Goal: Check status

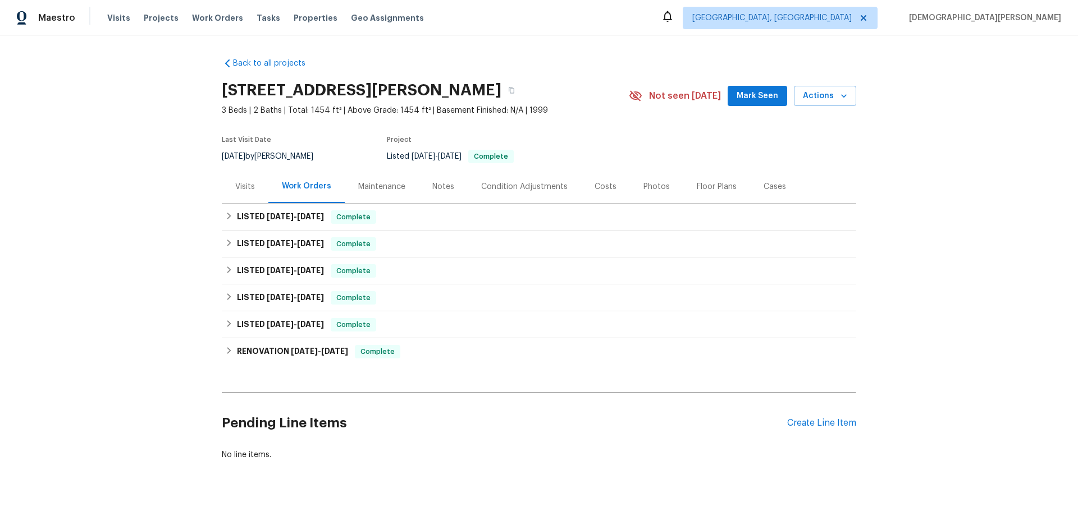
drag, startPoint x: 278, startPoint y: 367, endPoint x: 276, endPoint y: 359, distance: 8.7
click at [278, 367] on div "Back to all projects [STREET_ADDRESS][PERSON_NAME] 3 Beds | 2 Baths | Total: 14…" at bounding box center [539, 259] width 634 height 421
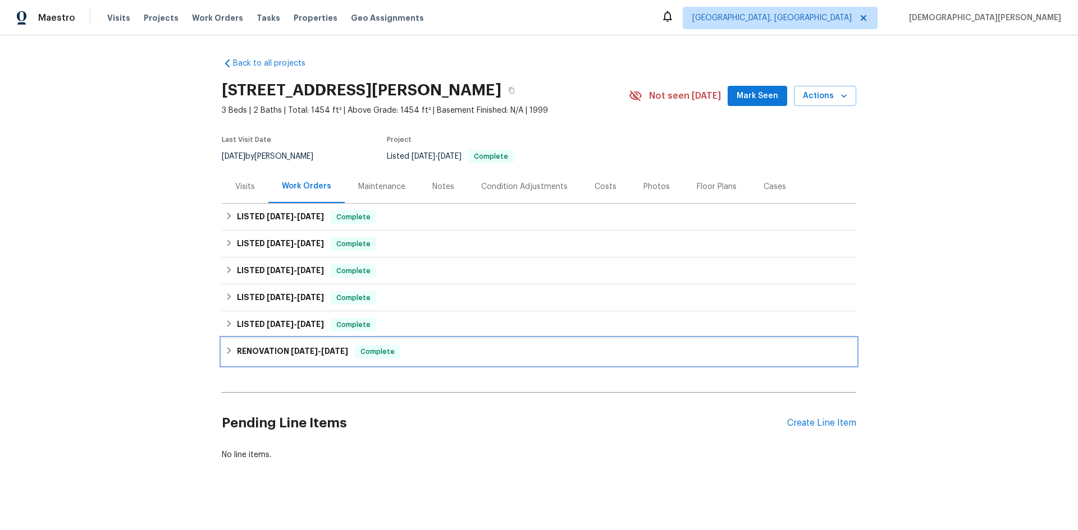
click at [276, 358] on h6 "RENOVATION [DATE] - [DATE]" at bounding box center [292, 351] width 111 height 13
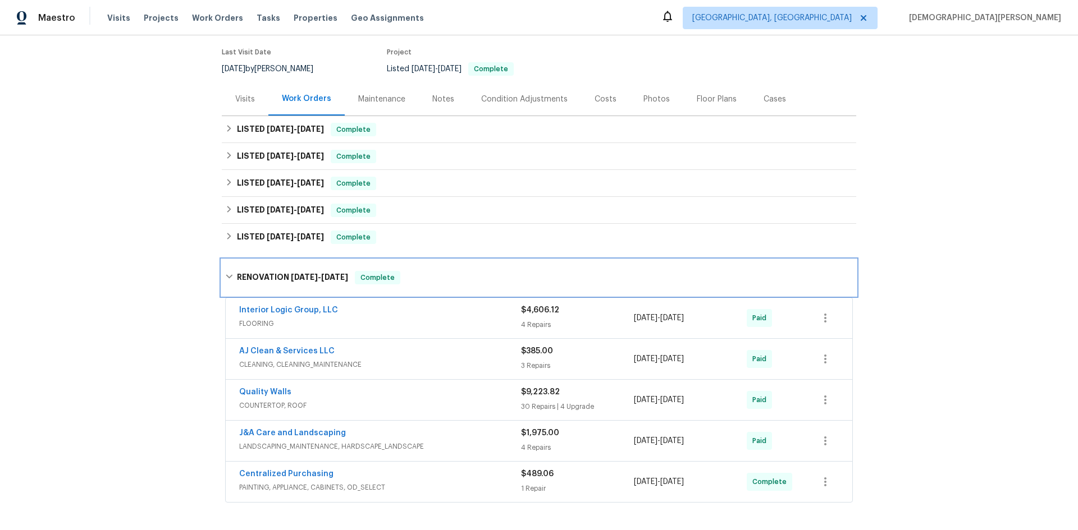
scroll to position [112, 0]
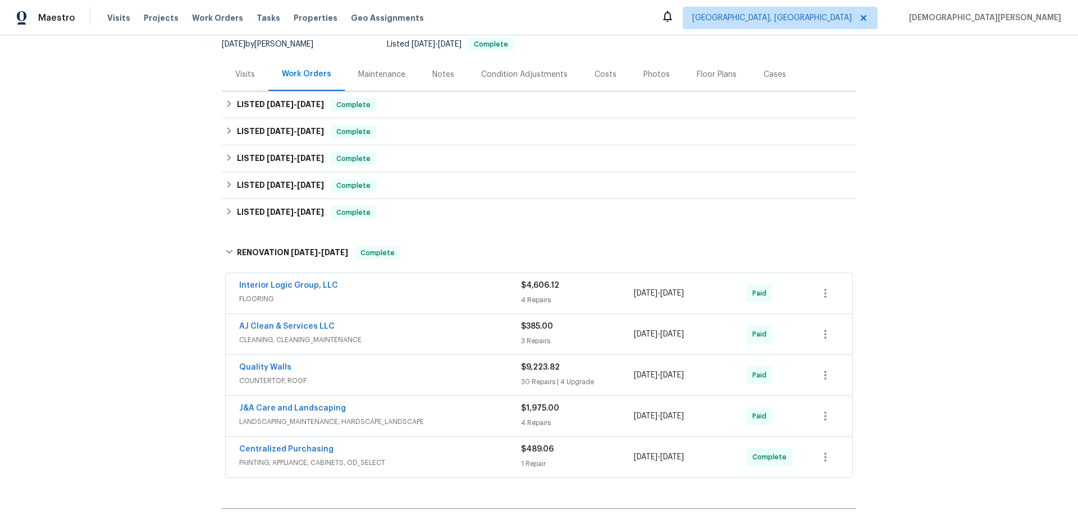
click at [276, 358] on div "Quality Walls COUNTERTOP, ROOF $9,223.82 30 Repairs | 4 Upgrade [DATE] - [DATE]…" at bounding box center [539, 375] width 626 height 40
click at [369, 378] on span "COUNTERTOP, ROOF" at bounding box center [380, 381] width 282 height 11
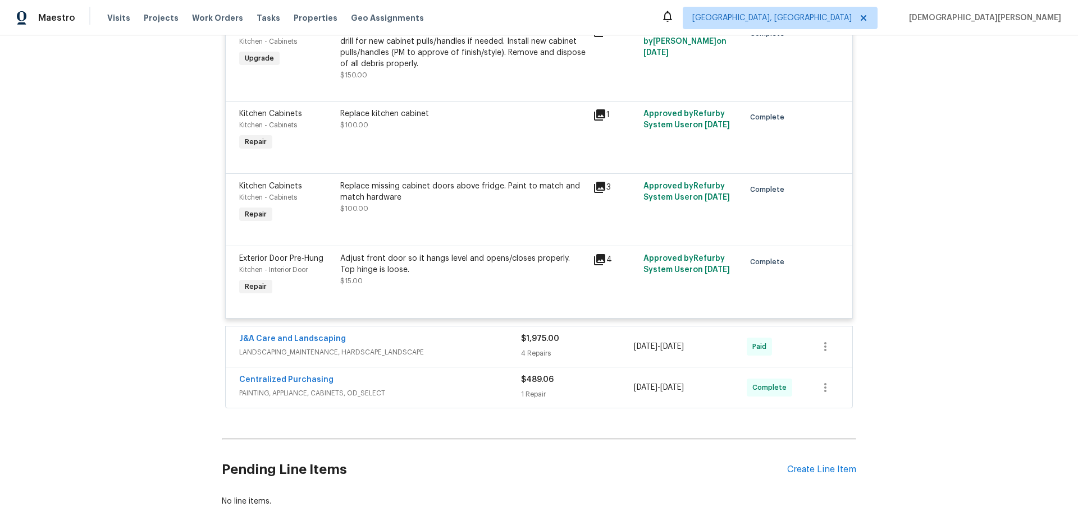
scroll to position [3143, 0]
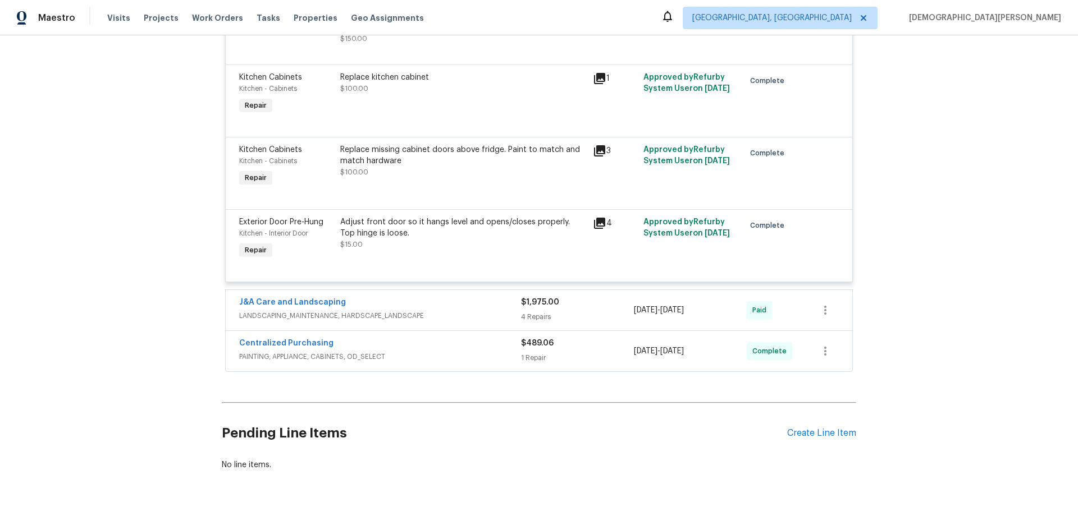
click at [461, 298] on div "J&A Care and Landscaping" at bounding box center [380, 303] width 282 height 13
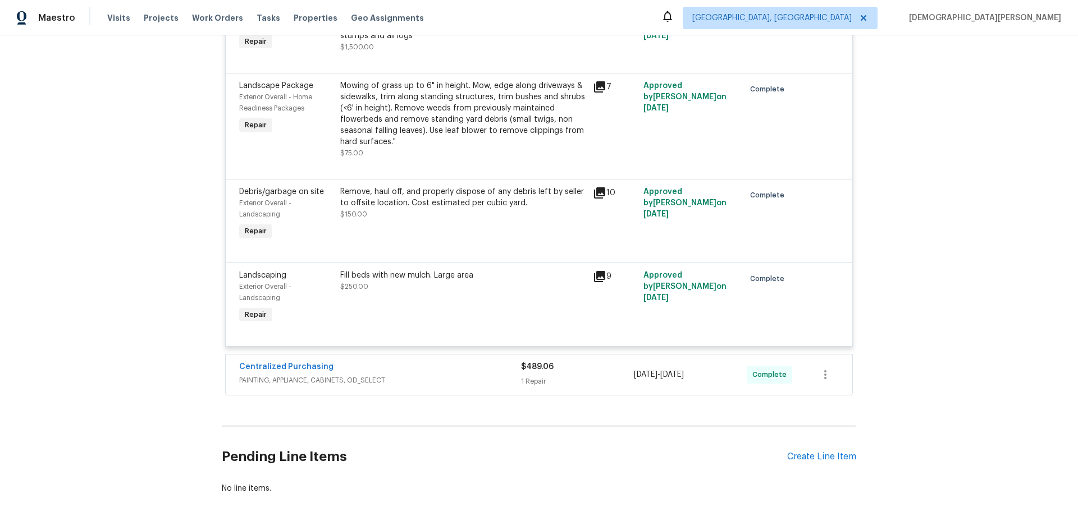
scroll to position [3536, 0]
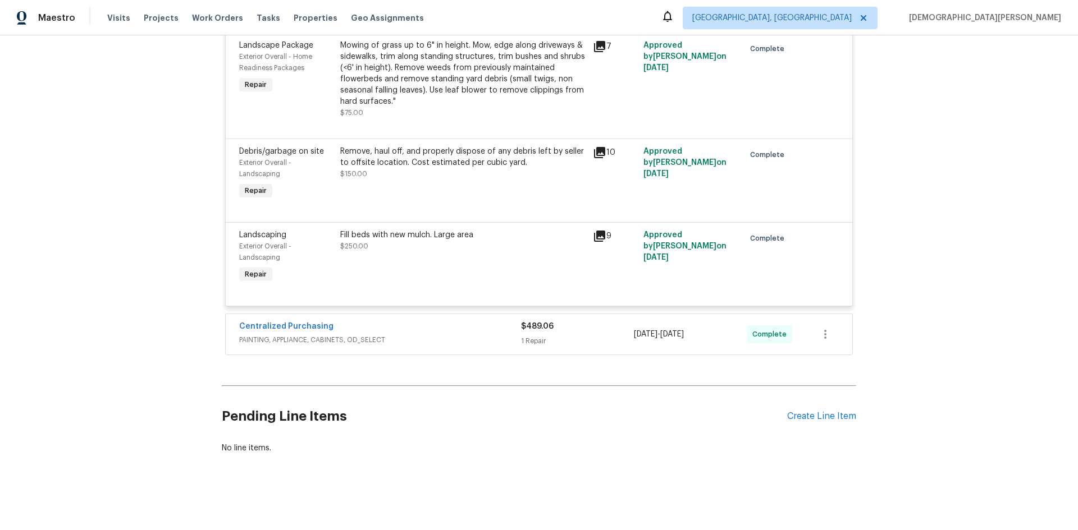
click at [478, 342] on span "PAINTING, APPLIANCE, CABINETS, OD_SELECT" at bounding box center [380, 340] width 282 height 11
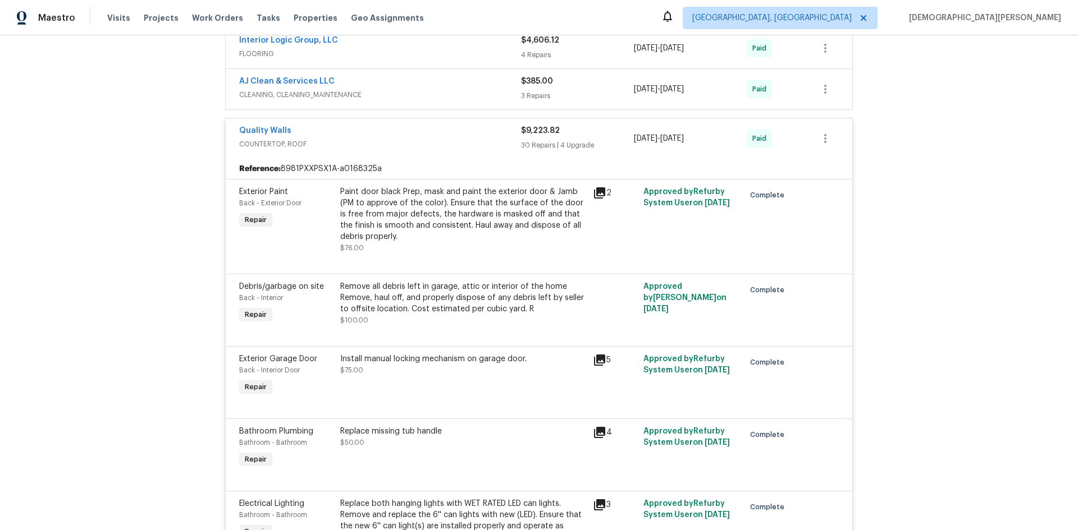
scroll to position [332, 0]
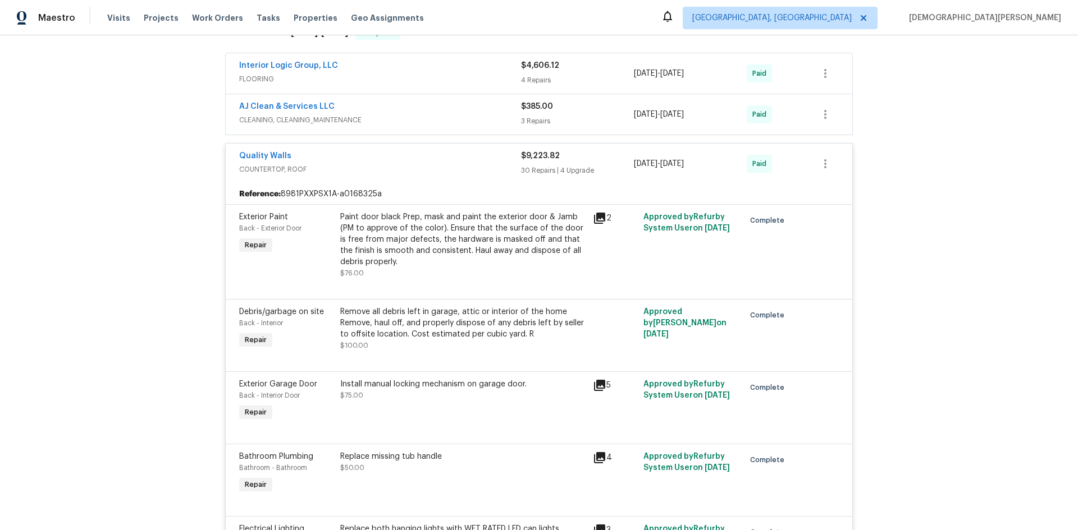
click at [328, 85] on div "Interior Logic Group, LLC FLOORING" at bounding box center [380, 73] width 282 height 27
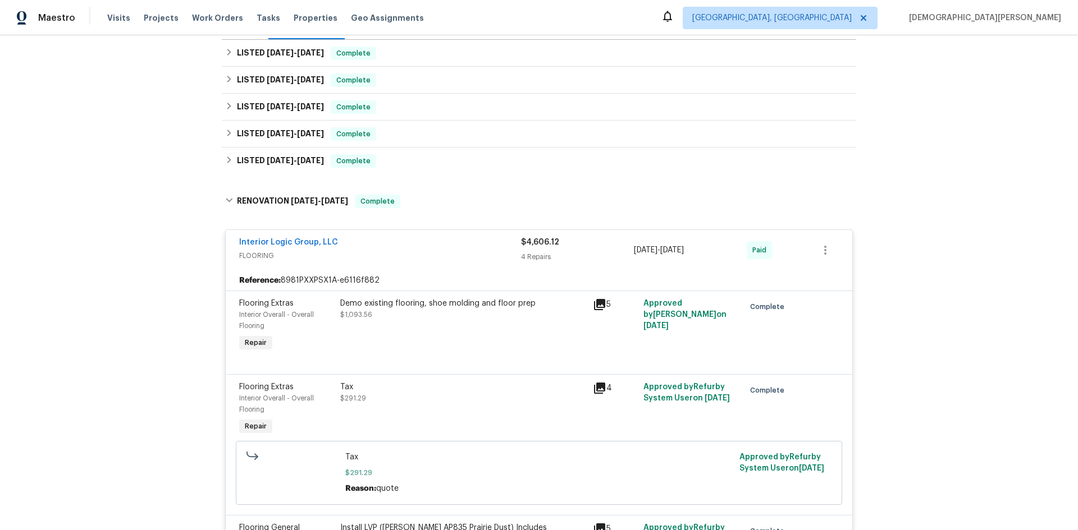
scroll to position [0, 0]
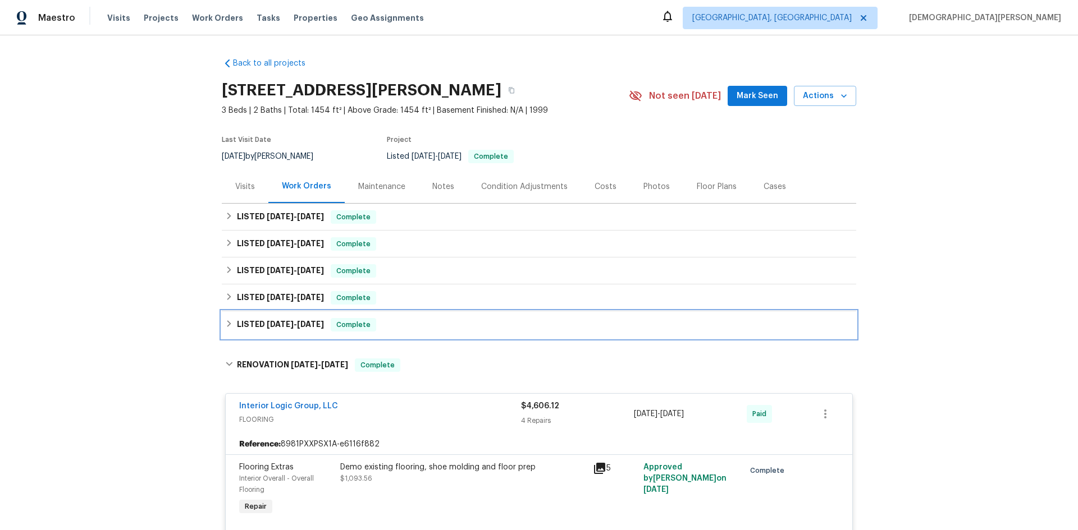
click at [260, 328] on h6 "LISTED [DATE] - [DATE]" at bounding box center [280, 324] width 87 height 13
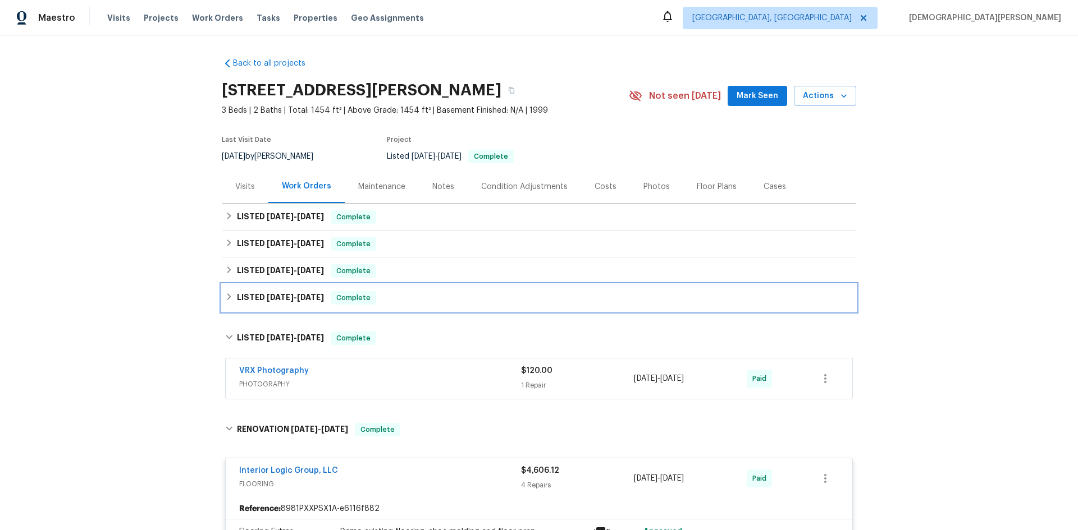
click at [277, 302] on h6 "LISTED [DATE] - [DATE]" at bounding box center [280, 297] width 87 height 13
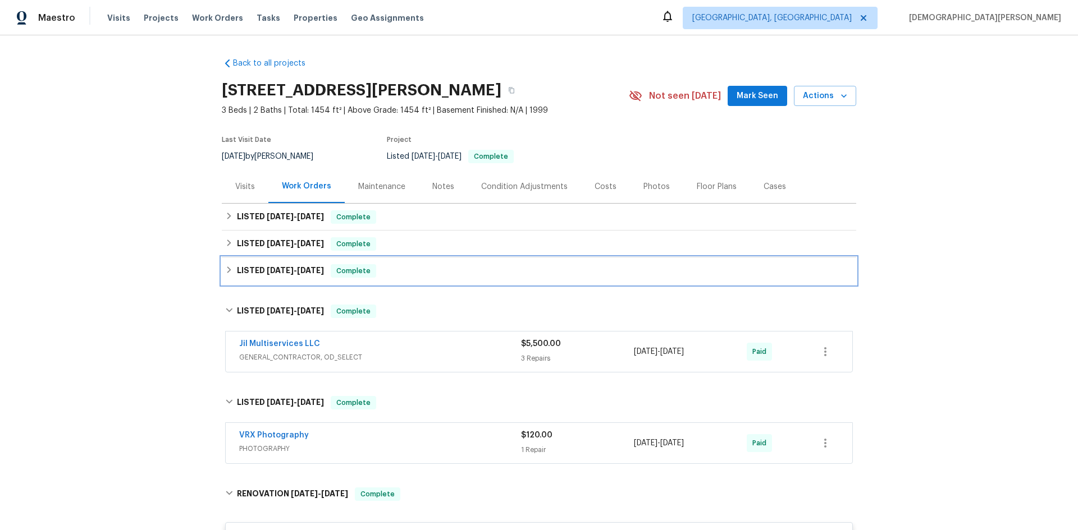
click at [284, 282] on div "LISTED [DATE] - [DATE] Complete" at bounding box center [539, 271] width 634 height 27
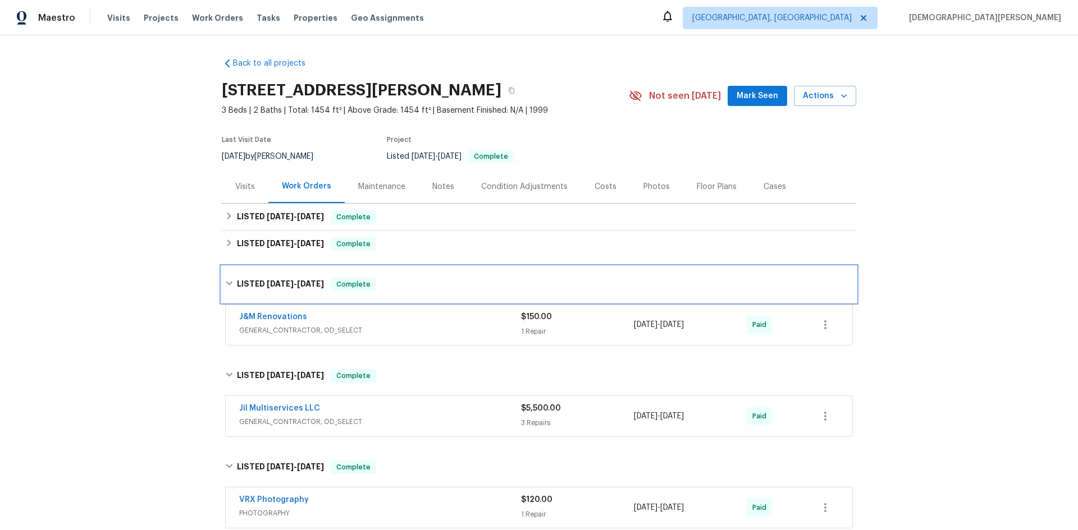
click at [290, 271] on div "LISTED [DATE] - [DATE] Complete" at bounding box center [539, 285] width 634 height 36
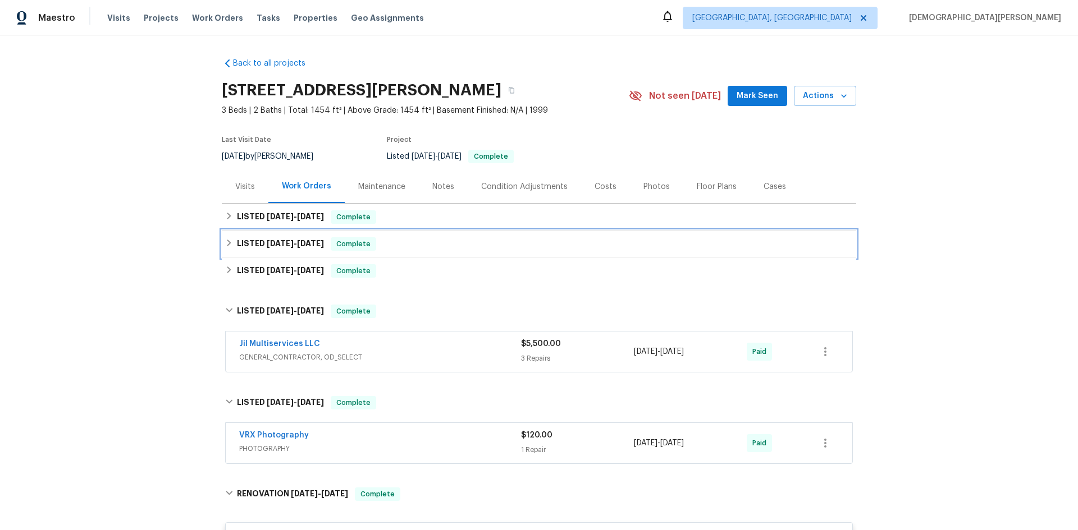
click at [295, 252] on div "LISTED [DATE] - [DATE] Complete" at bounding box center [539, 244] width 634 height 27
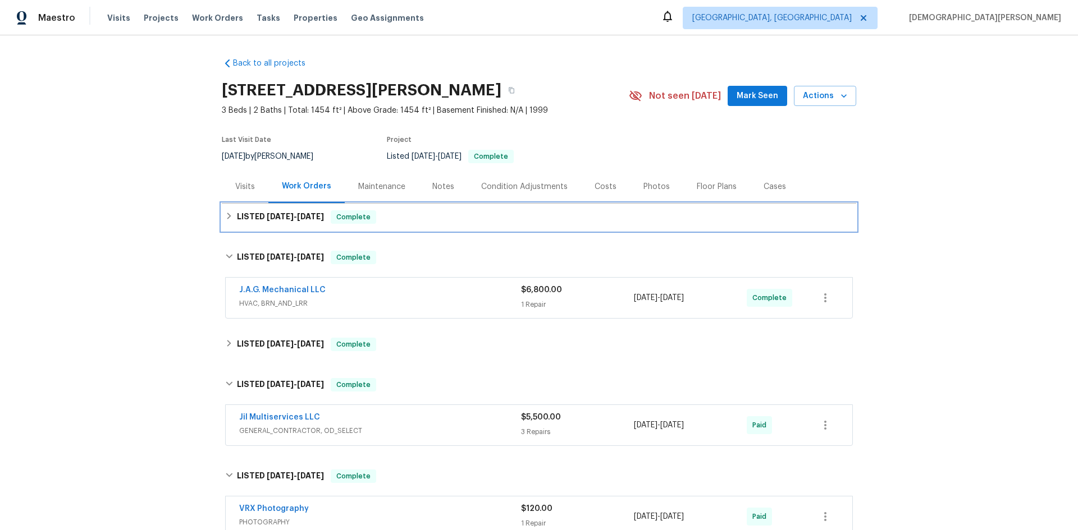
click at [290, 221] on h6 "LISTED [DATE] - [DATE]" at bounding box center [280, 216] width 87 height 13
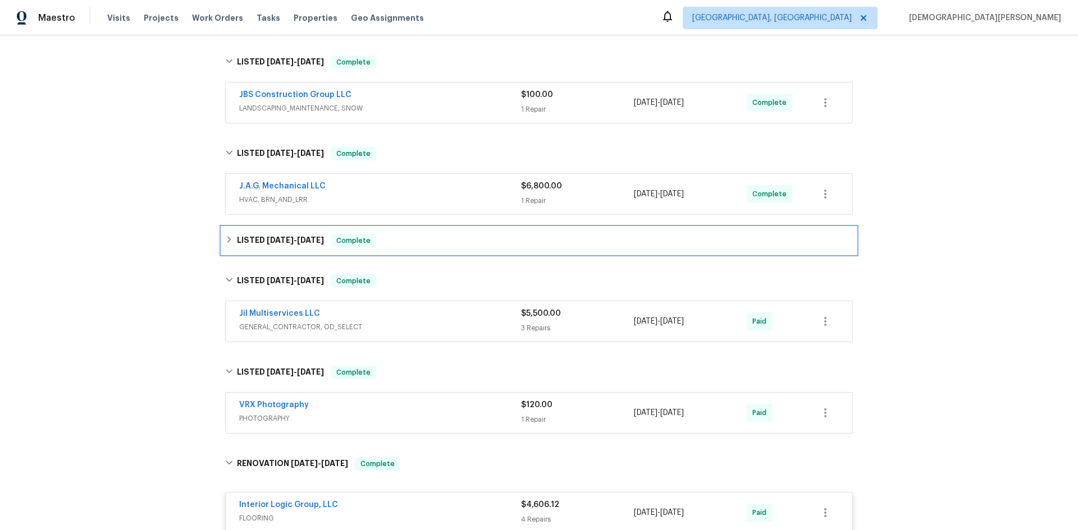
click at [296, 246] on h6 "LISTED [DATE] - [DATE]" at bounding box center [280, 240] width 87 height 13
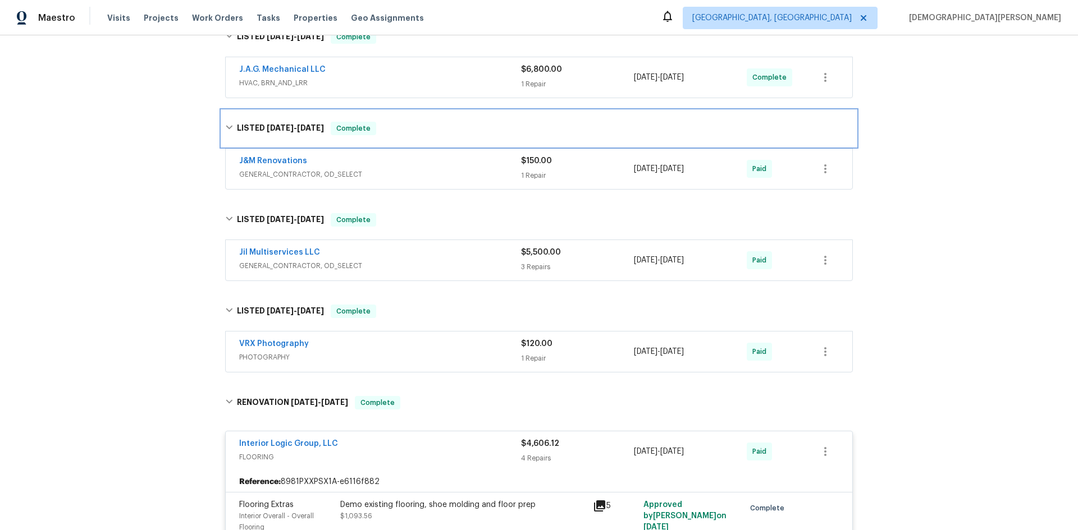
scroll to position [281, 0]
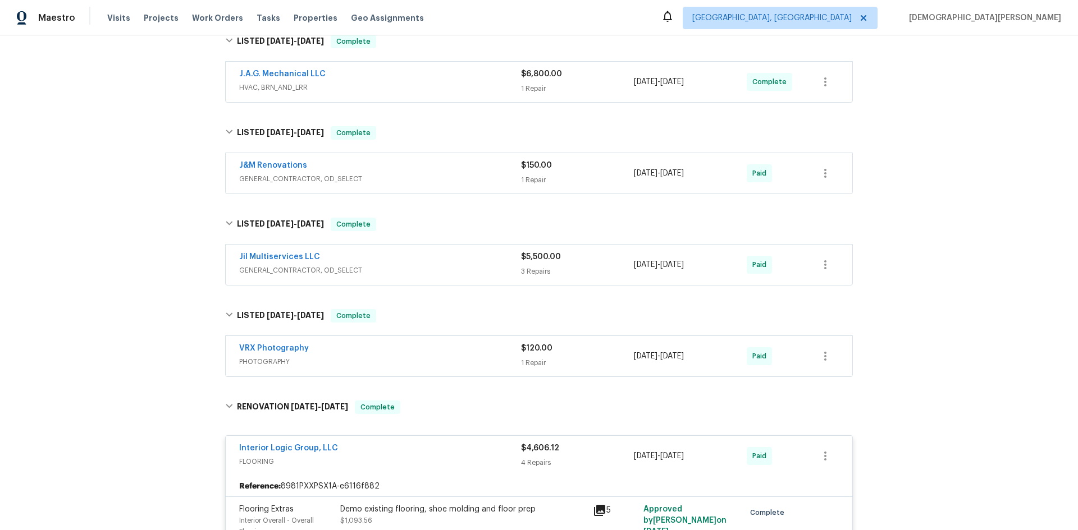
click at [285, 172] on div "J&M Renovations" at bounding box center [380, 166] width 282 height 13
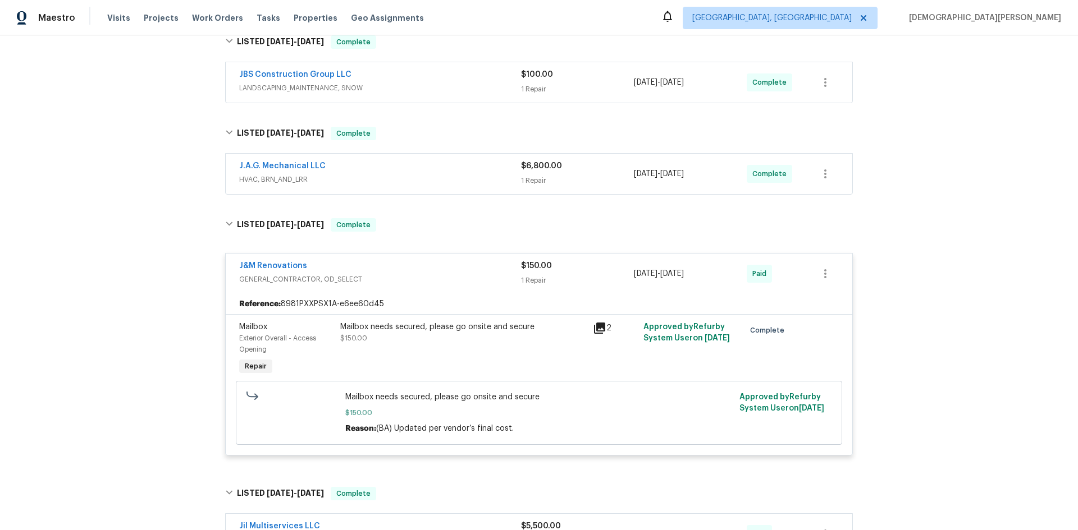
scroll to position [168, 0]
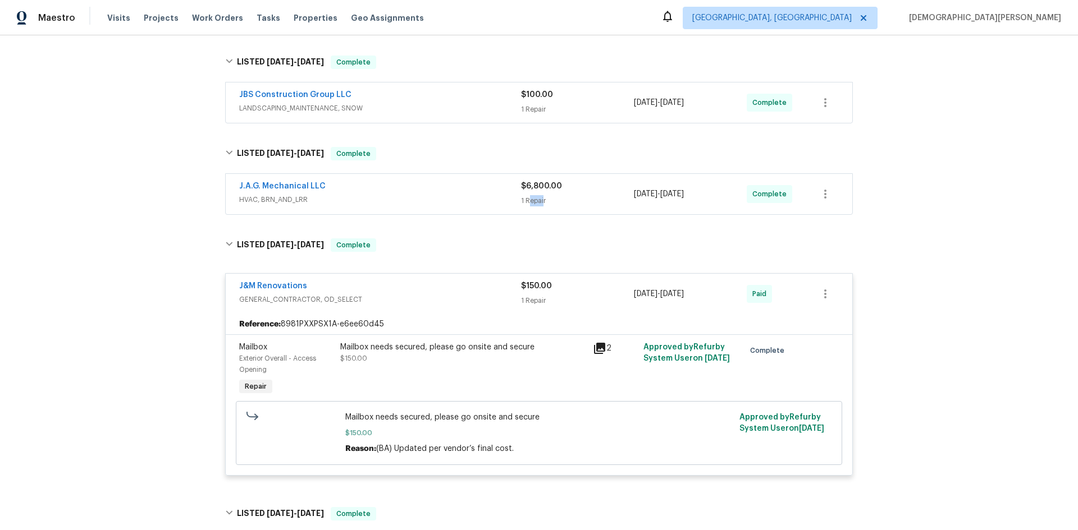
click at [536, 195] on div "$6,800.00 1 Repair" at bounding box center [577, 194] width 113 height 27
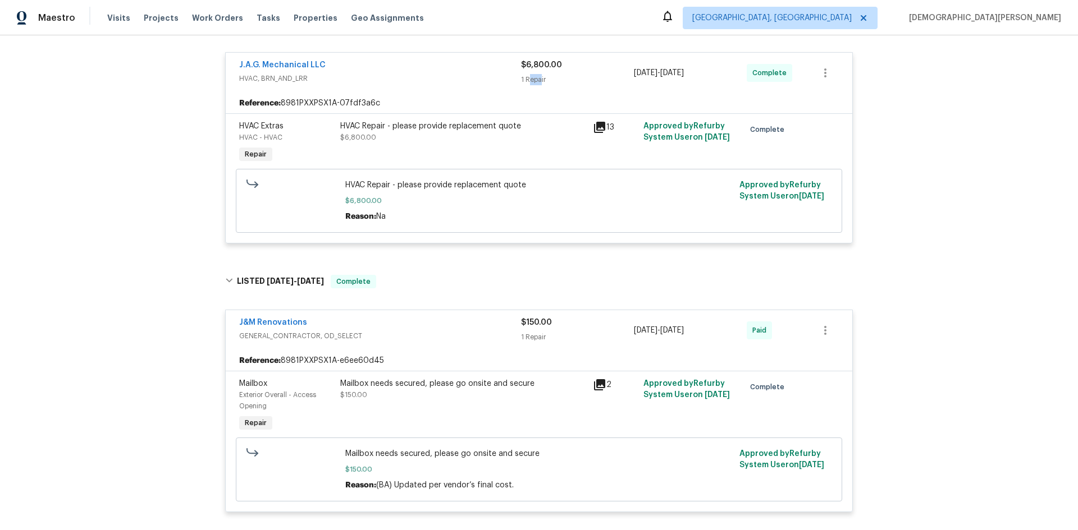
scroll to position [281, 0]
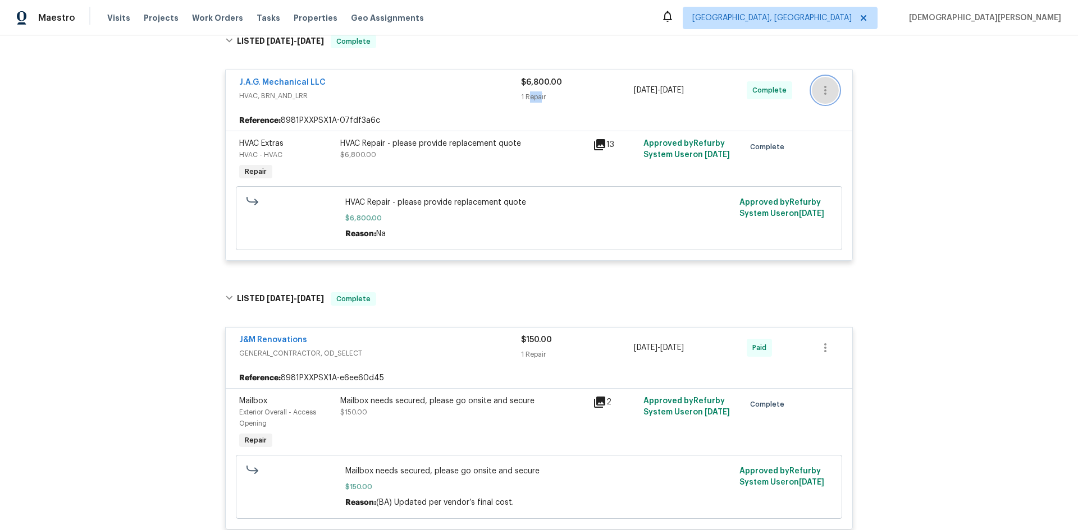
click at [816, 99] on button "button" at bounding box center [825, 90] width 27 height 27
click at [746, 215] on div at bounding box center [539, 265] width 1078 height 530
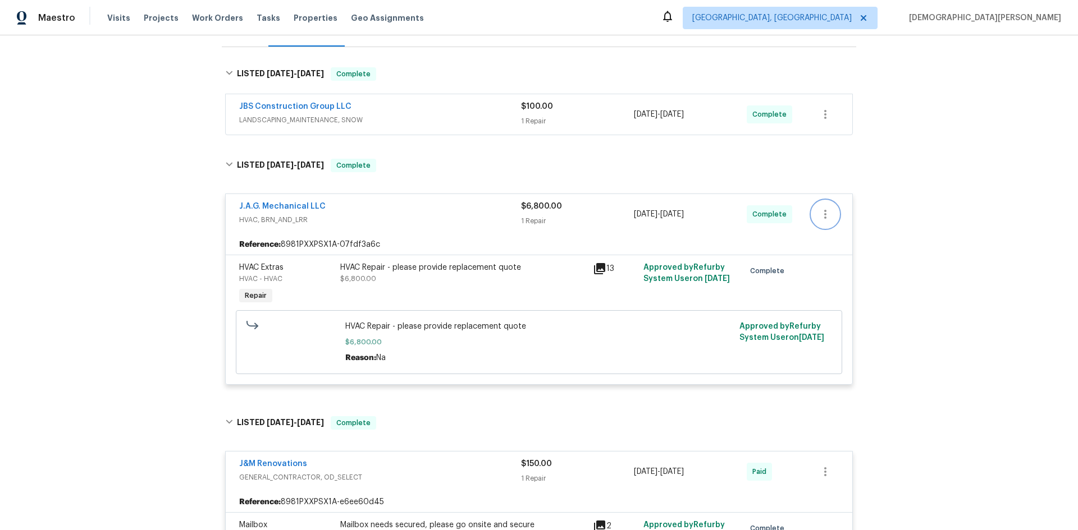
scroll to position [168, 0]
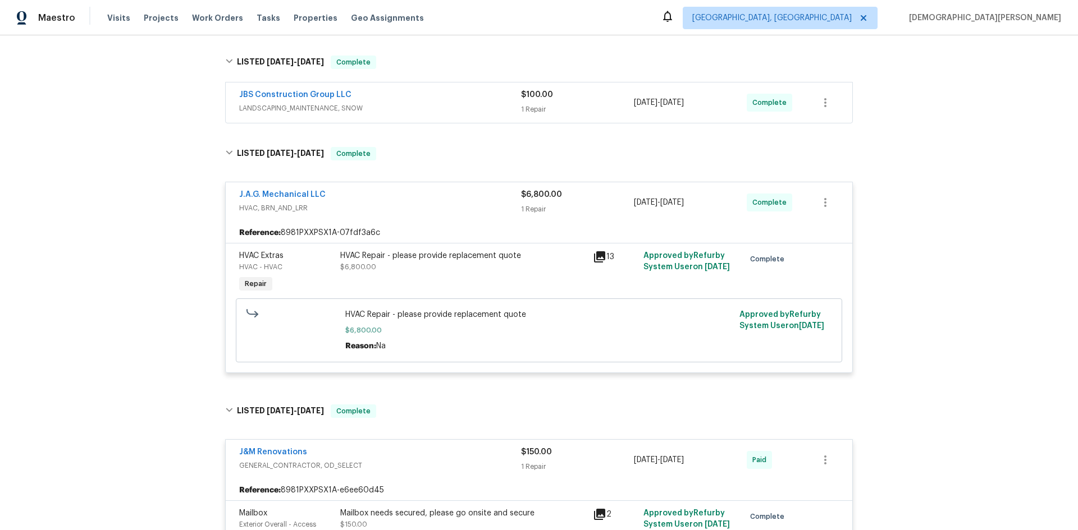
click at [759, 321] on div "Approved by Refurby System User on [DATE]" at bounding box center [785, 330] width 99 height 49
drag, startPoint x: 872, startPoint y: 205, endPoint x: 808, endPoint y: 204, distance: 63.5
click at [814, 205] on div "Back to all projects [STREET_ADDRESS][PERSON_NAME] 3 Beds | 2 Baths | Total: 14…" at bounding box center [539, 282] width 1078 height 495
click at [812, 204] on button "button" at bounding box center [825, 202] width 27 height 27
click at [835, 204] on li "Edit" at bounding box center [868, 203] width 121 height 19
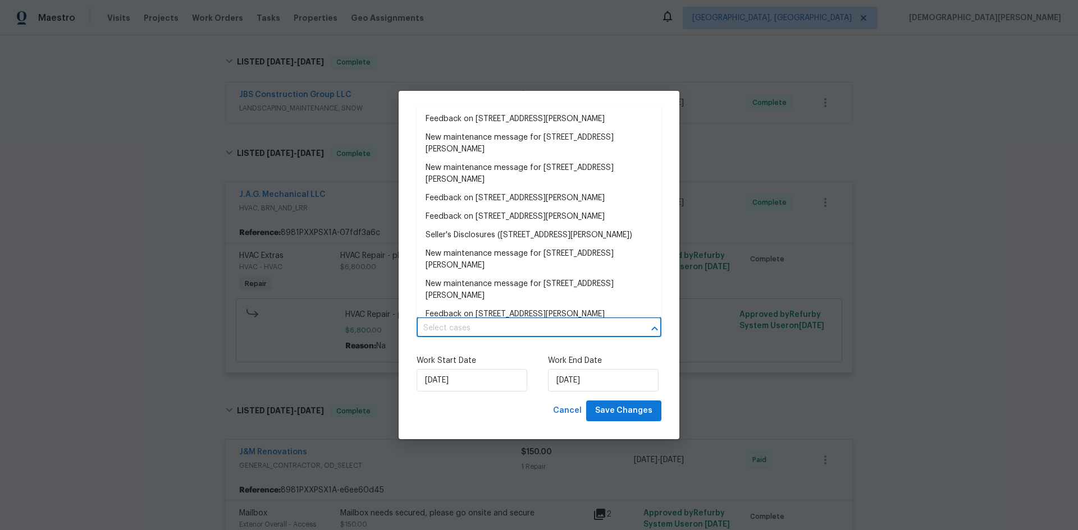
click at [608, 328] on input "text" at bounding box center [523, 328] width 213 height 17
click at [850, 331] on body "Maestro Visits Projects Work Orders Tasks Properties Geo Assignments [GEOGRAPHI…" at bounding box center [539, 265] width 1078 height 530
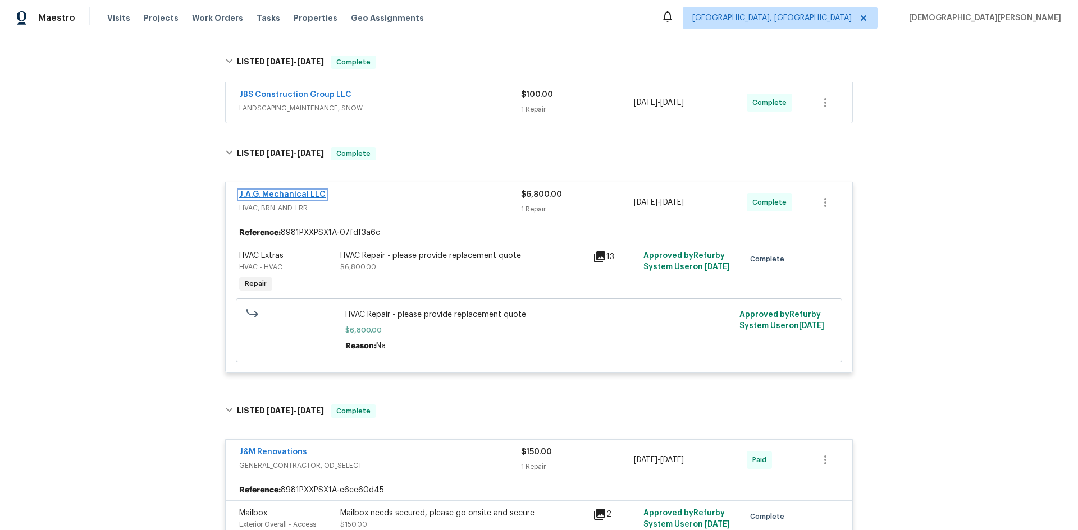
click at [277, 195] on link "J.A.G. Mechanical LLC" at bounding box center [282, 195] width 86 height 8
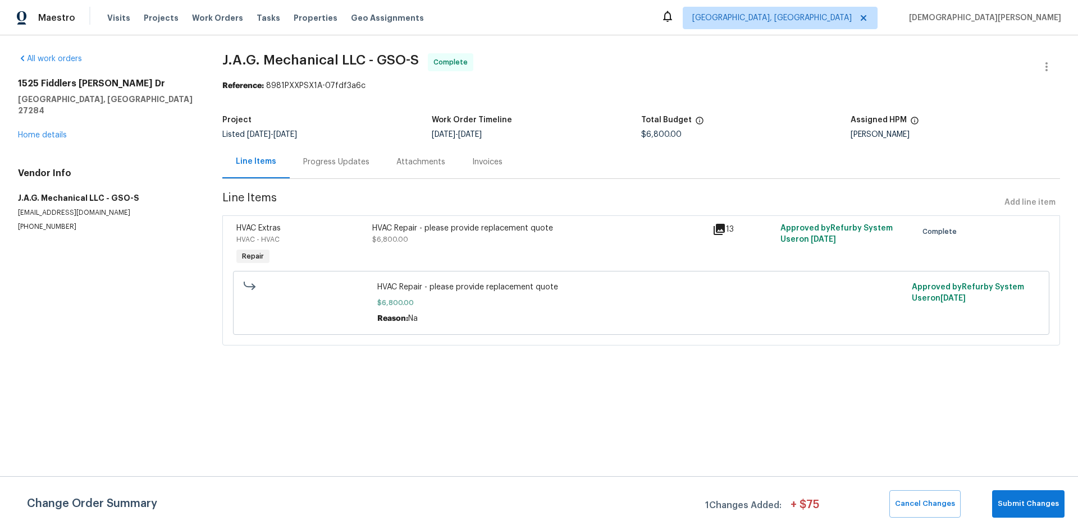
click at [422, 227] on div "HVAC Repair - please provide replacement quote" at bounding box center [538, 228] width 333 height 11
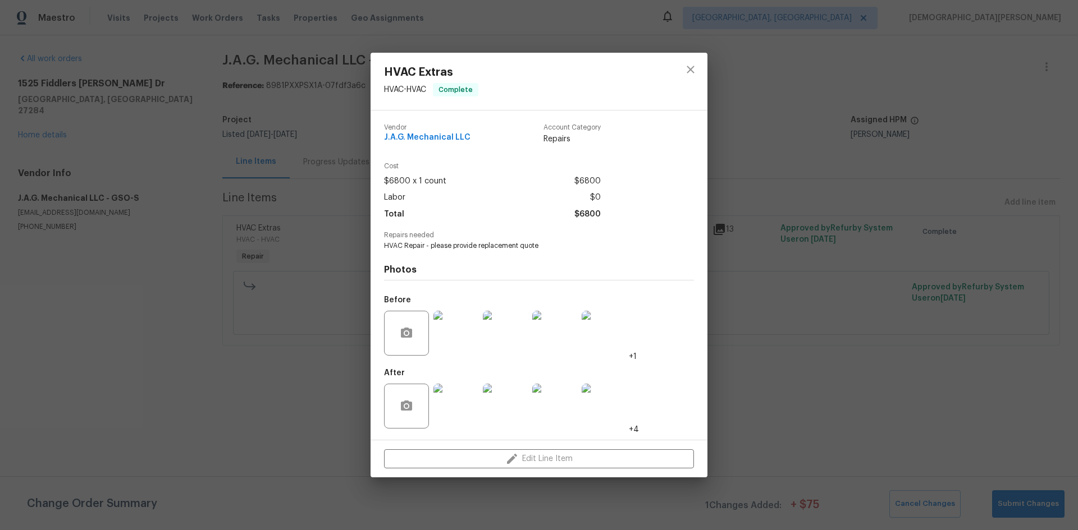
click at [450, 325] on img at bounding box center [455, 333] width 45 height 45
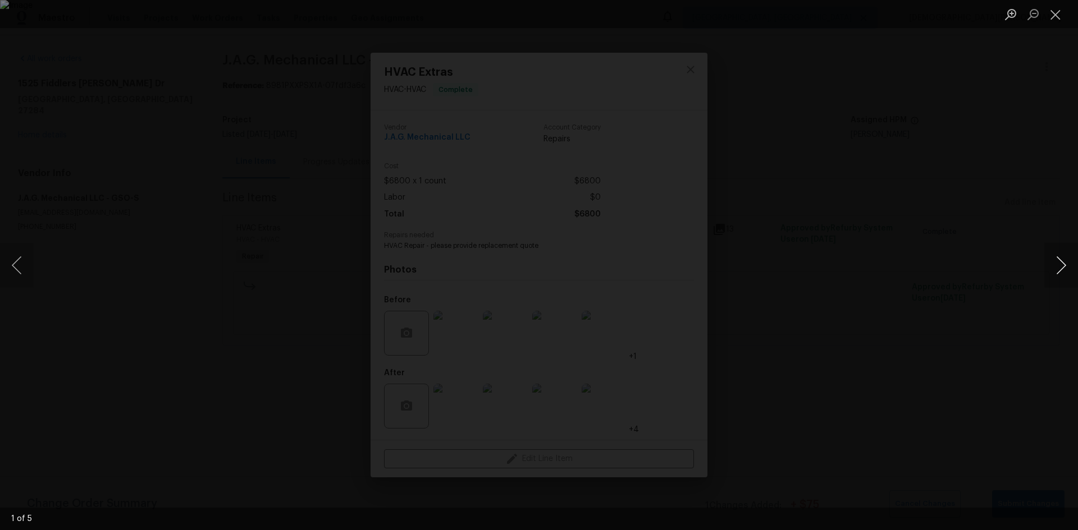
click at [1059, 263] on button "Next image" at bounding box center [1061, 265] width 34 height 45
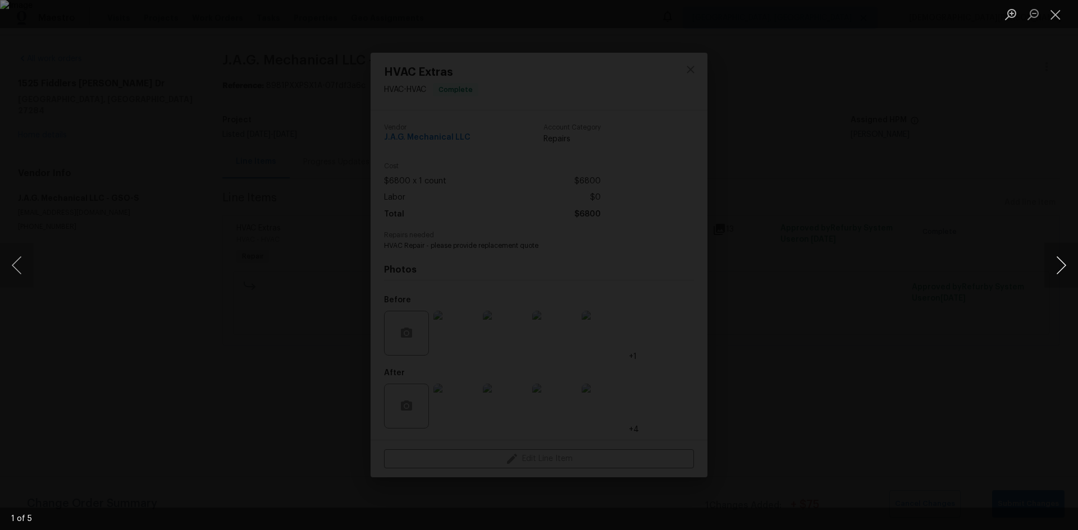
click at [1059, 263] on button "Next image" at bounding box center [1061, 265] width 34 height 45
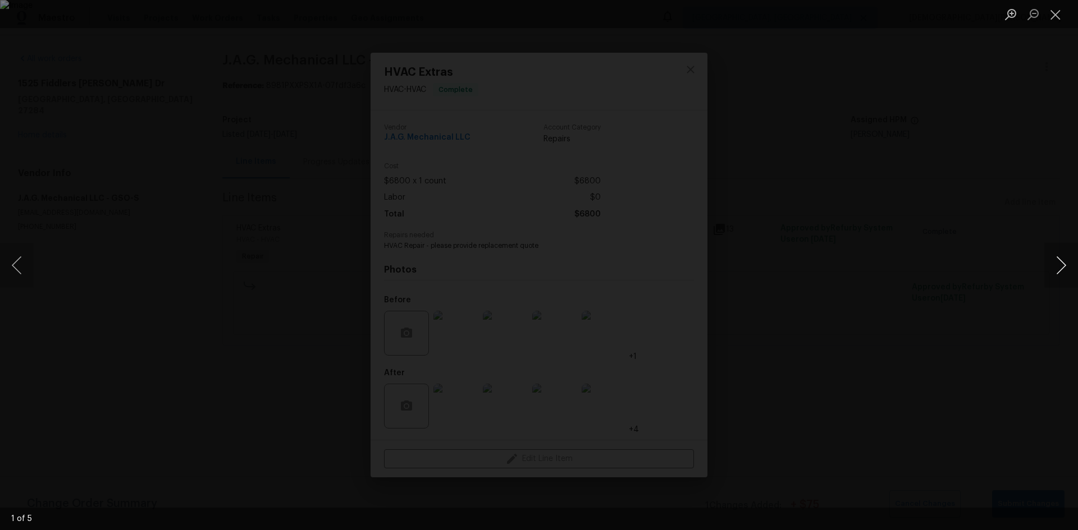
click at [1059, 263] on button "Next image" at bounding box center [1061, 265] width 34 height 45
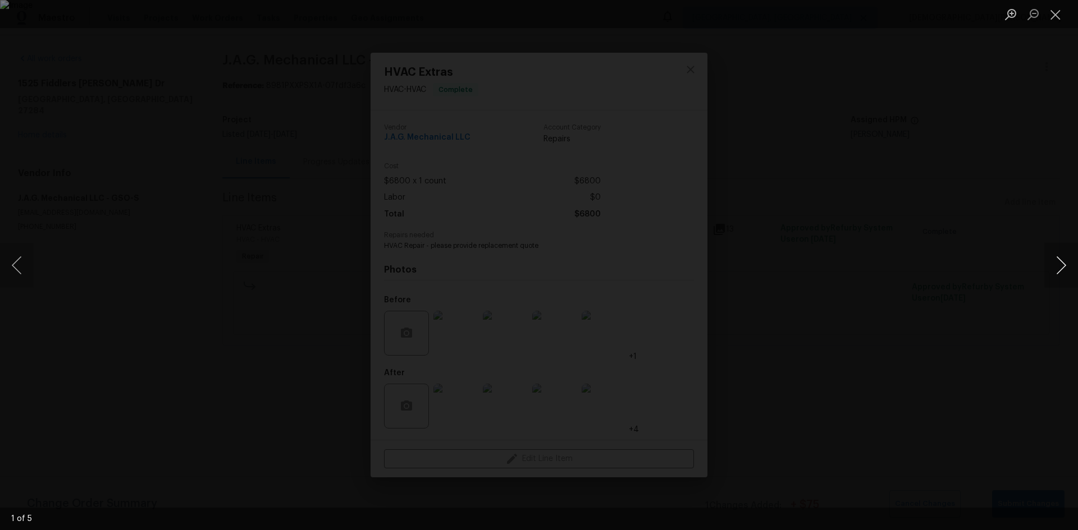
click at [1059, 263] on button "Next image" at bounding box center [1061, 265] width 34 height 45
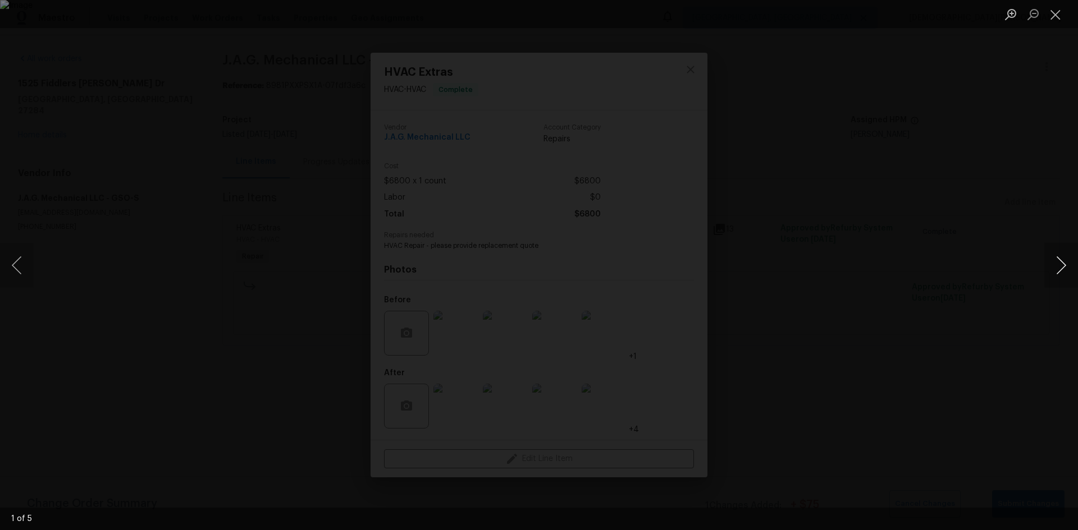
click at [1059, 263] on button "Next image" at bounding box center [1061, 265] width 34 height 45
click at [1065, 27] on li "Lightbox" at bounding box center [1055, 14] width 22 height 28
click at [1064, 22] on button "Close lightbox" at bounding box center [1055, 14] width 22 height 20
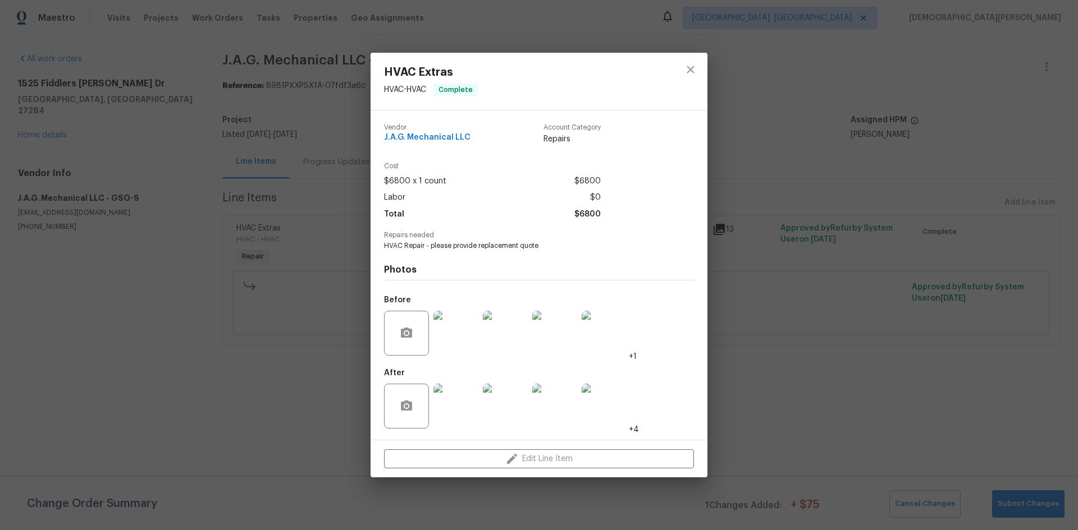
click at [814, 148] on div "HVAC Extras HVAC - HVAC Complete Vendor J.A.G. Mechanical LLC Account Category …" at bounding box center [539, 265] width 1078 height 530
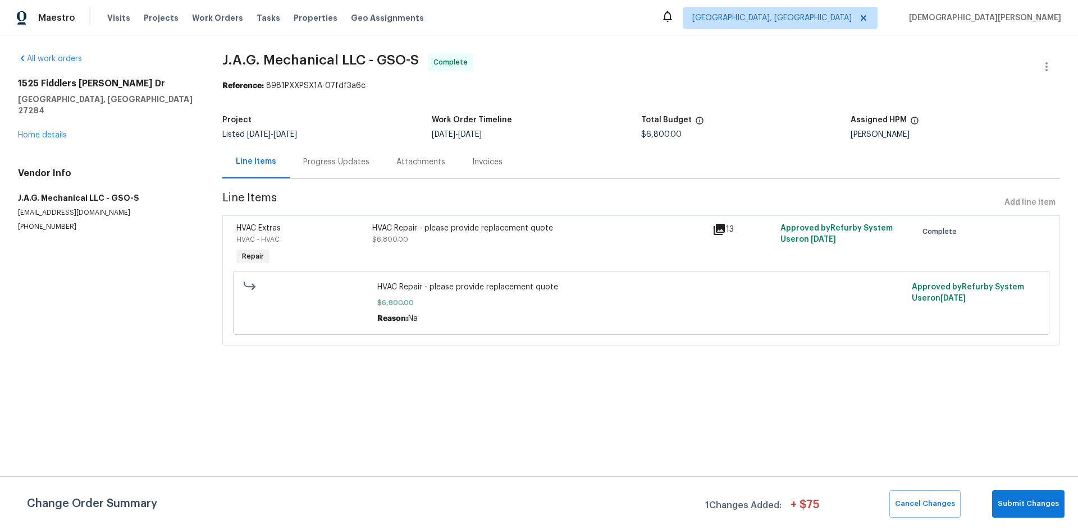
click at [722, 232] on div "13" at bounding box center [742, 229] width 61 height 13
click at [719, 228] on icon at bounding box center [718, 229] width 11 height 11
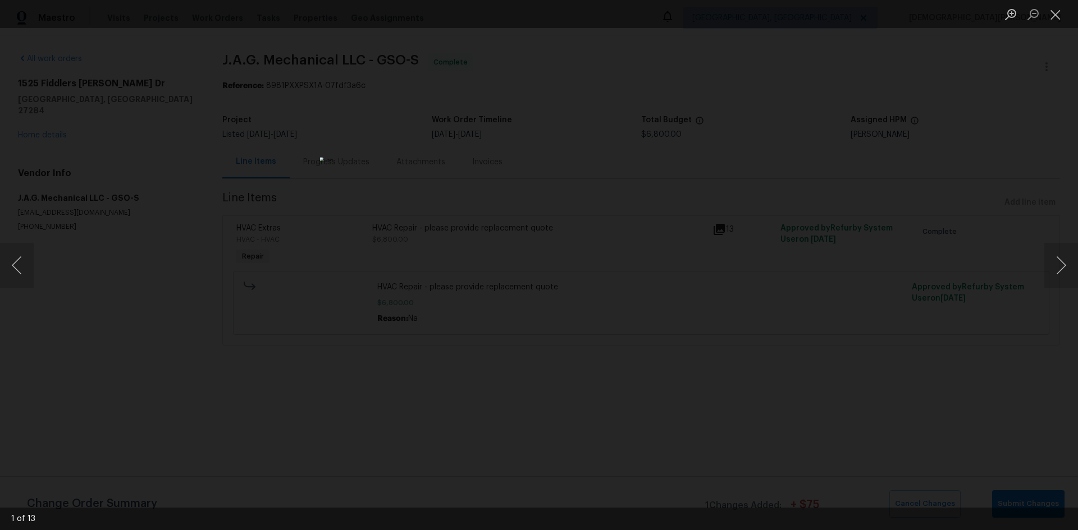
click at [769, 291] on div "Lightbox" at bounding box center [539, 265] width 1078 height 530
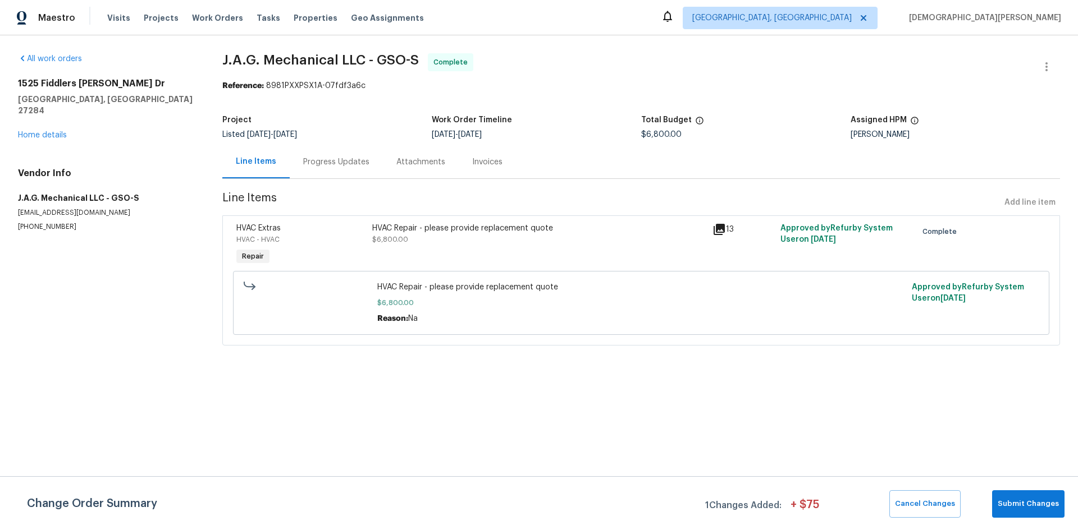
click at [717, 234] on icon at bounding box center [718, 229] width 11 height 11
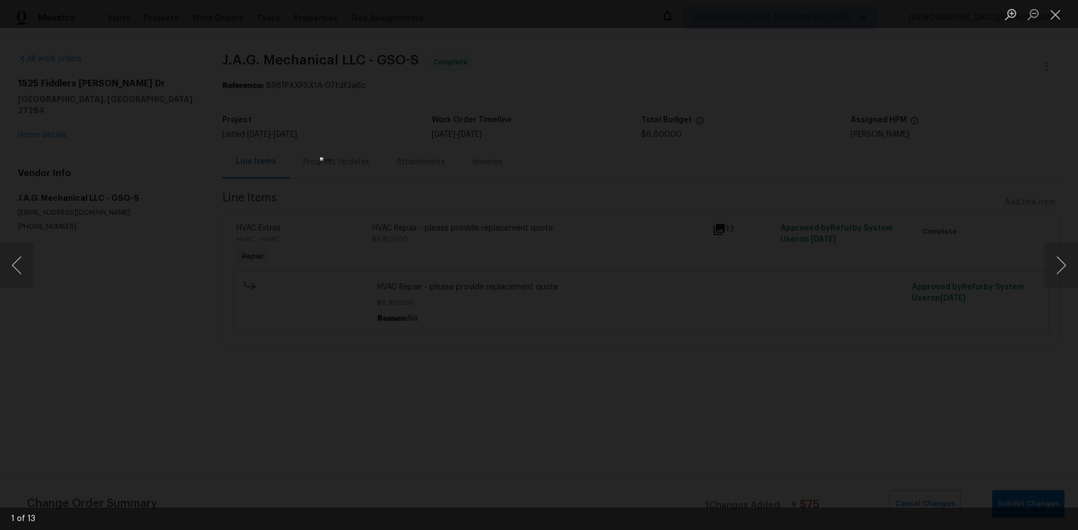
click at [717, 234] on div "Lightbox" at bounding box center [539, 265] width 1078 height 530
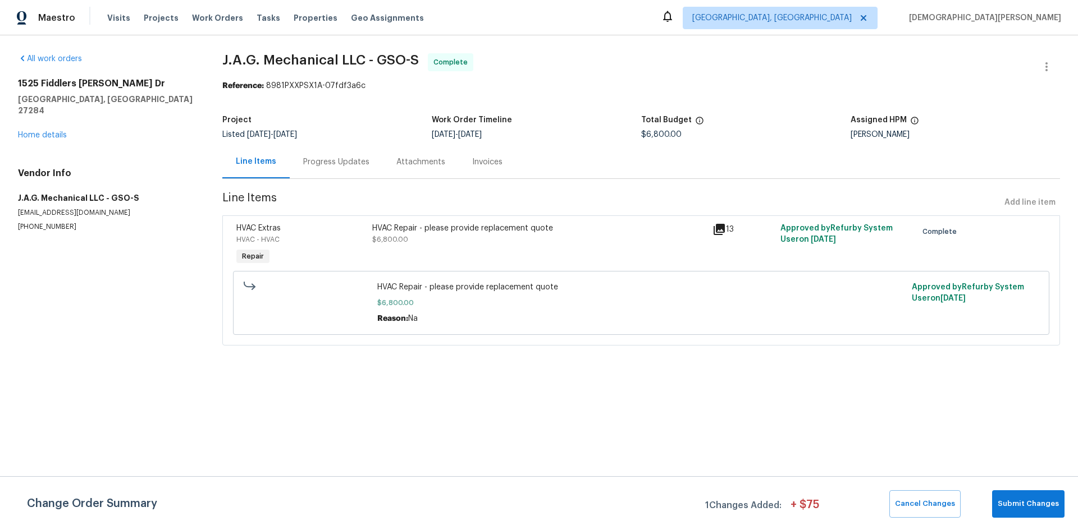
click at [725, 236] on div "13" at bounding box center [743, 245] width 68 height 52
click at [725, 235] on div "13" at bounding box center [742, 229] width 61 height 13
click at [722, 232] on div "13" at bounding box center [742, 229] width 61 height 13
click at [717, 223] on icon at bounding box center [718, 229] width 13 height 13
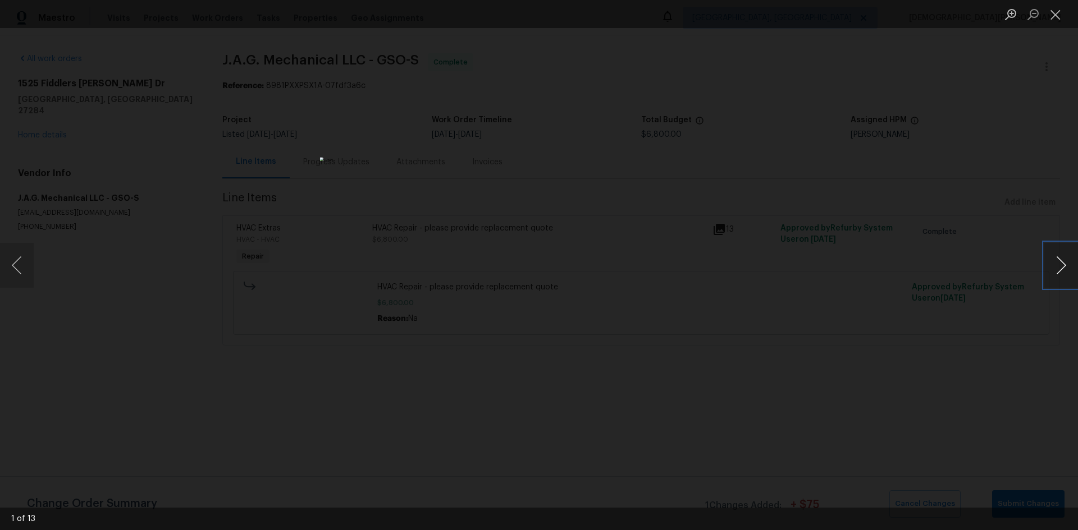
click at [1065, 274] on button "Next image" at bounding box center [1061, 265] width 34 height 45
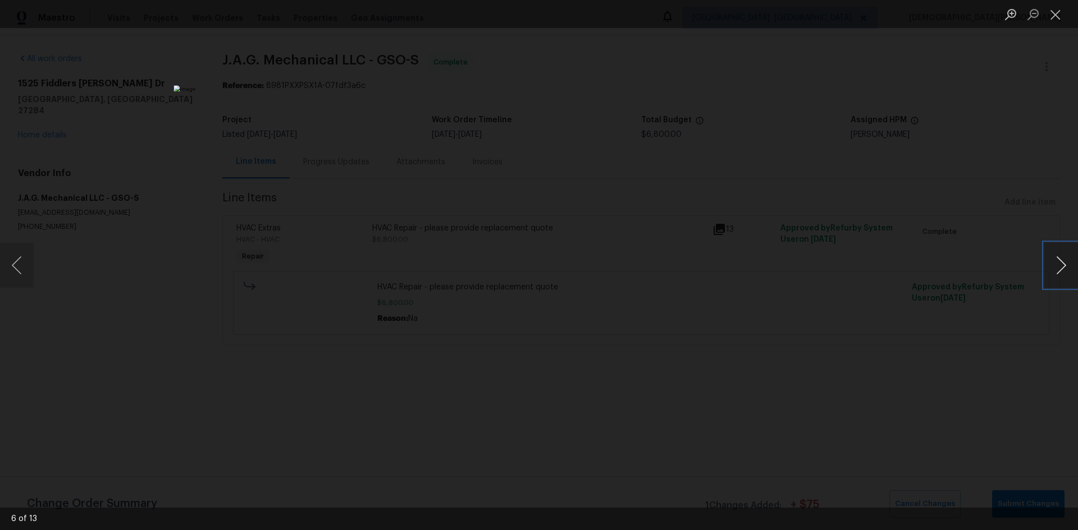
click at [1065, 274] on button "Next image" at bounding box center [1061, 265] width 34 height 45
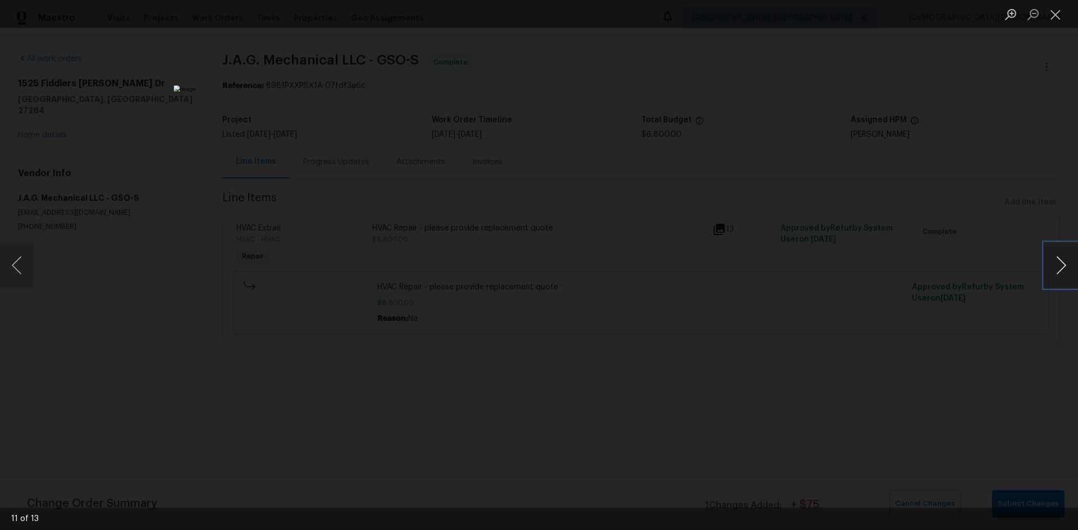
click at [1065, 274] on button "Next image" at bounding box center [1061, 265] width 34 height 45
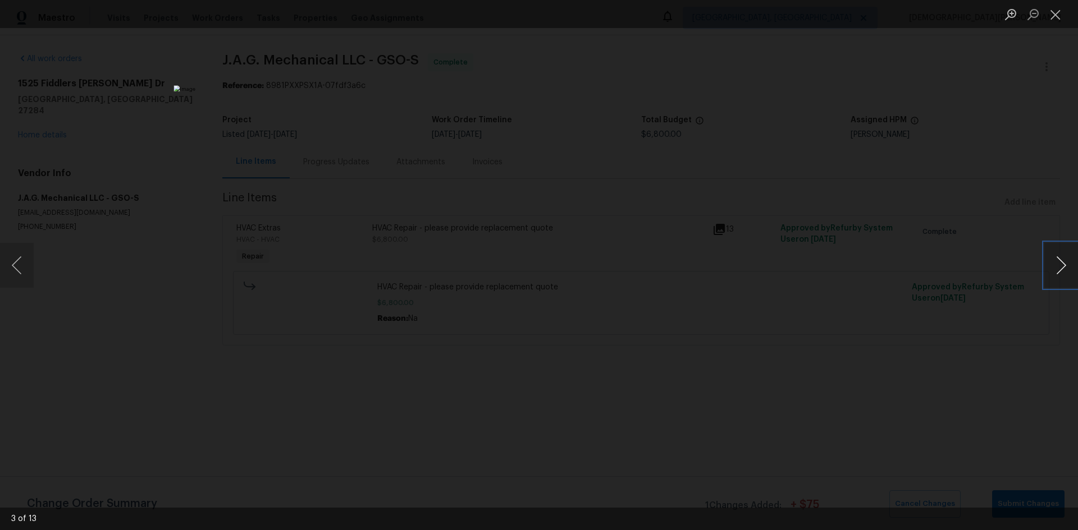
click at [1065, 274] on button "Next image" at bounding box center [1061, 265] width 34 height 45
click at [28, 268] on button "Previous image" at bounding box center [17, 265] width 34 height 45
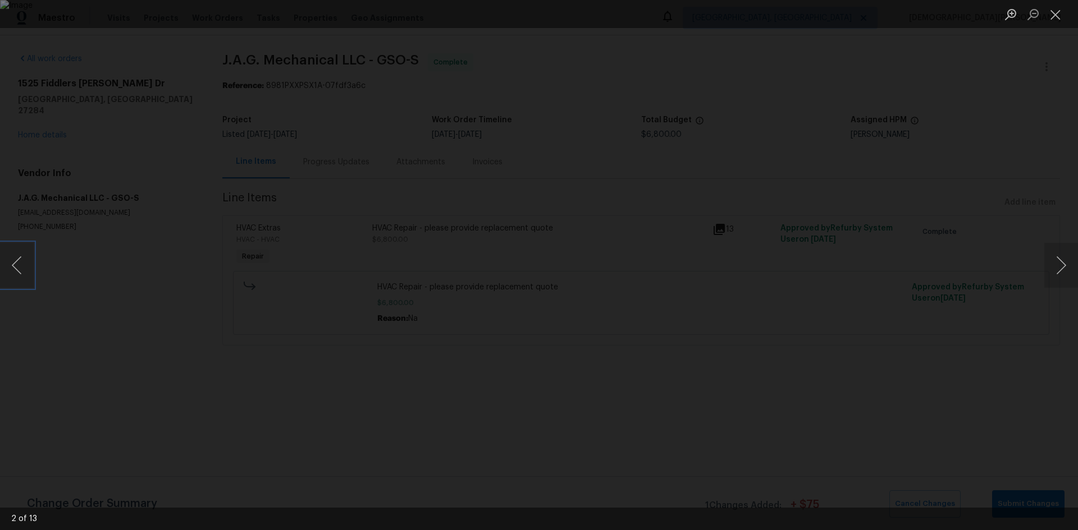
click at [823, 248] on img "Lightbox" at bounding box center [539, 265] width 1078 height 530
click at [929, 253] on div "Lightbox" at bounding box center [539, 265] width 1078 height 530
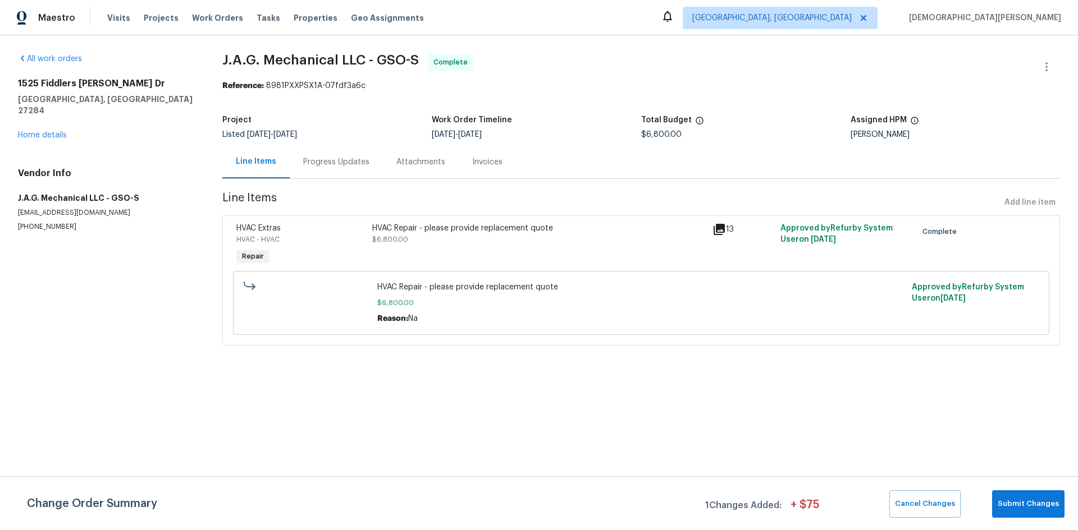
drag, startPoint x: 417, startPoint y: 205, endPoint x: 411, endPoint y: 194, distance: 12.1
click at [412, 199] on span "Line Items" at bounding box center [610, 203] width 777 height 21
click at [360, 147] on div "Progress Updates" at bounding box center [336, 161] width 93 height 33
